Goal: Find specific page/section: Find specific page/section

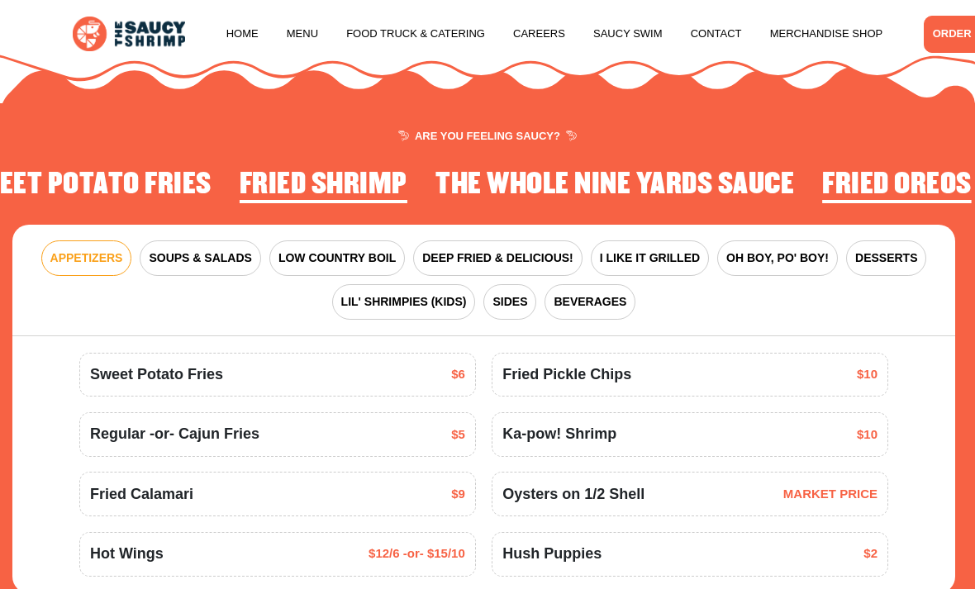
scroll to position [1541, 0]
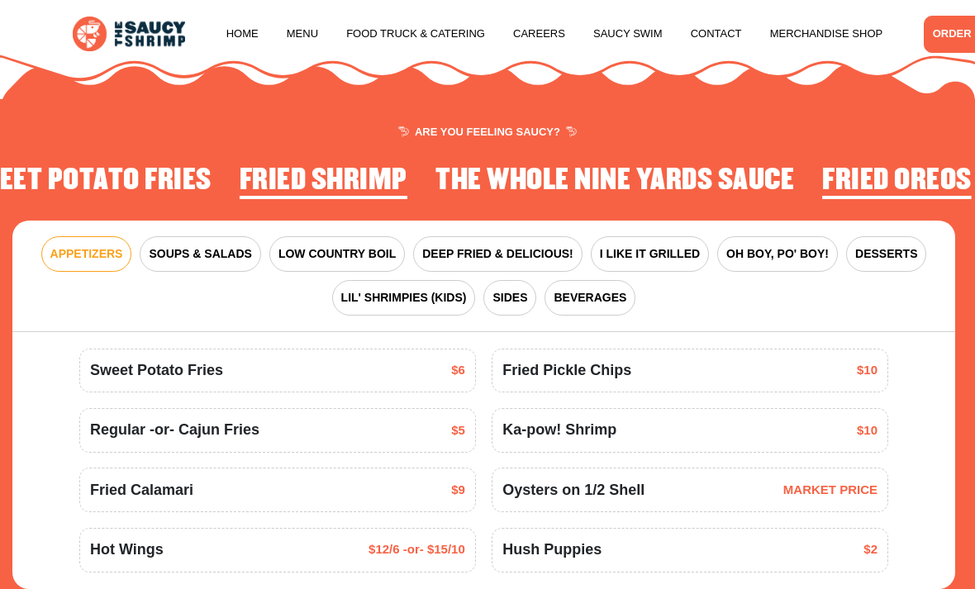
click at [343, 252] on span "LOW COUNTRY BOIL" at bounding box center [337, 253] width 117 height 17
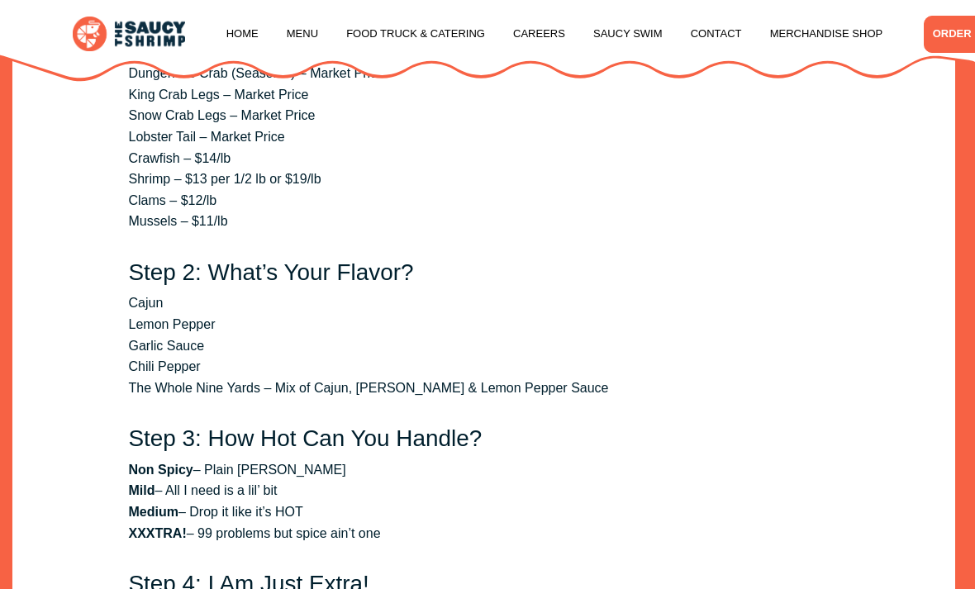
scroll to position [2046, 0]
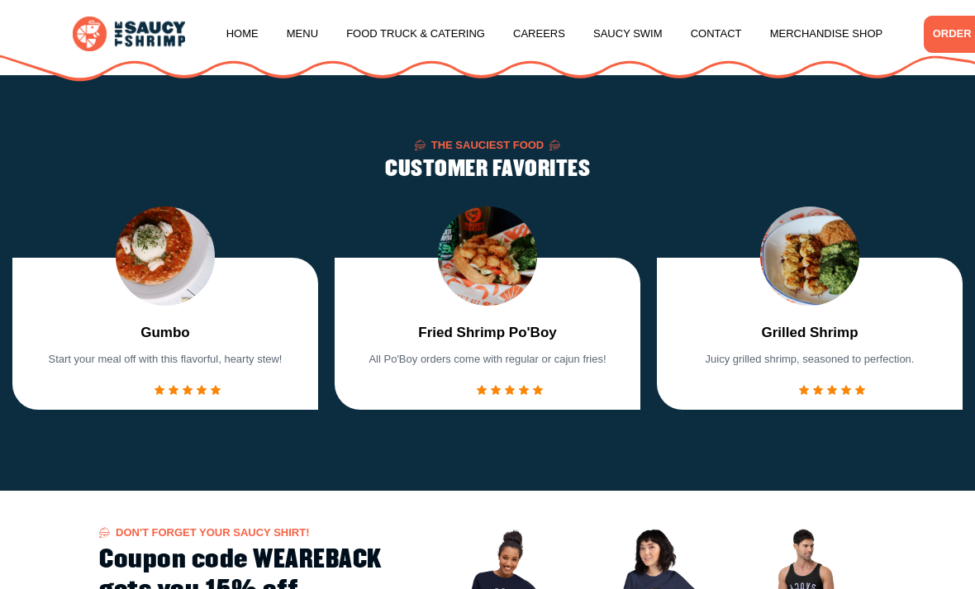
click at [306, 45] on link "Menu" at bounding box center [302, 33] width 31 height 63
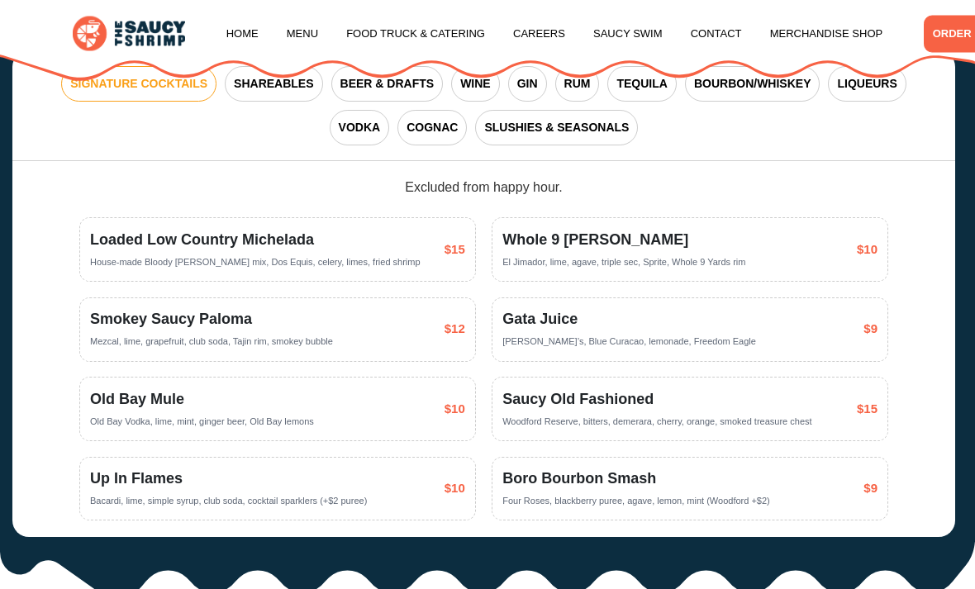
scroll to position [3096, 0]
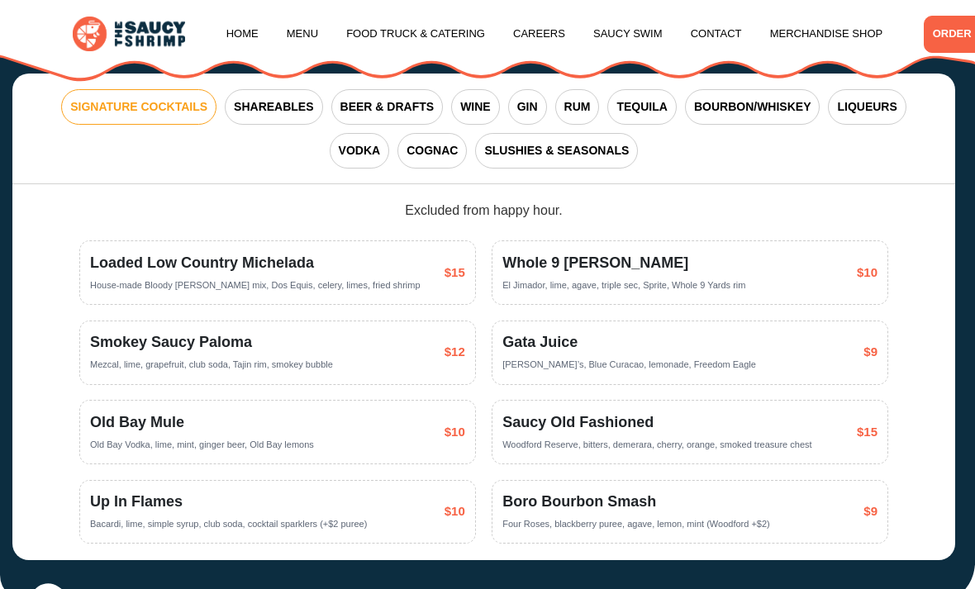
click at [300, 30] on link "Menu" at bounding box center [302, 33] width 31 height 63
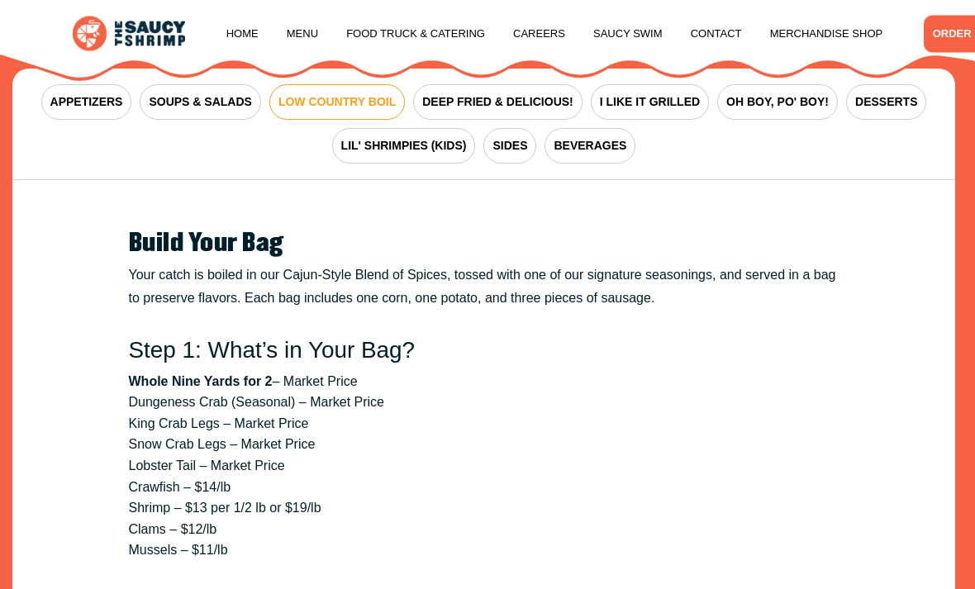
scroll to position [1598, 0]
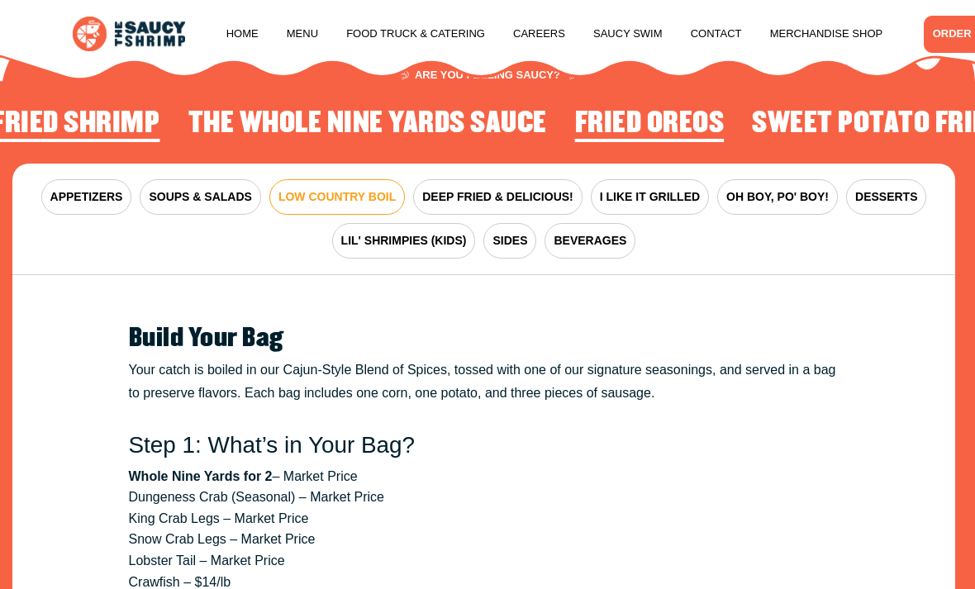
click at [345, 197] on span "LOW COUNTRY BOIL" at bounding box center [337, 196] width 117 height 17
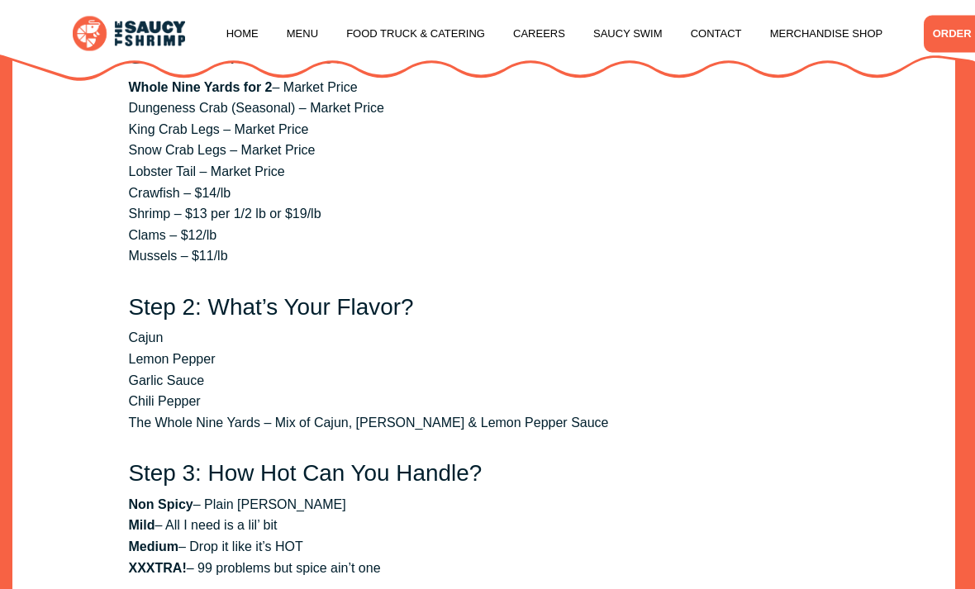
scroll to position [1988, 0]
